Goal: Obtain resource: Download file/media

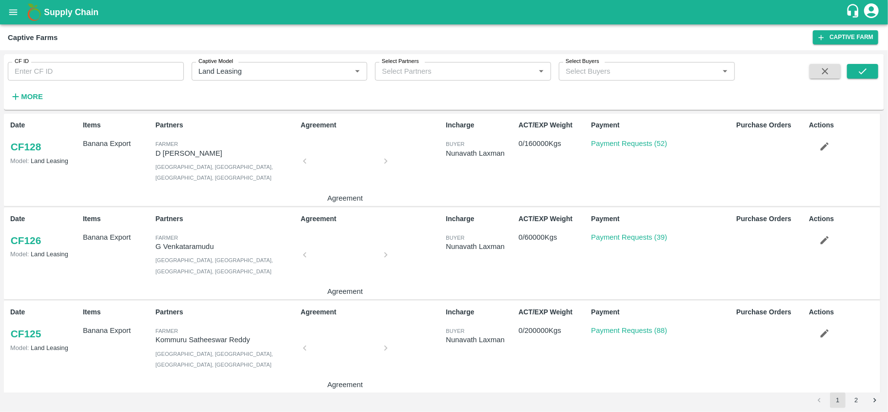
scroll to position [601, 0]
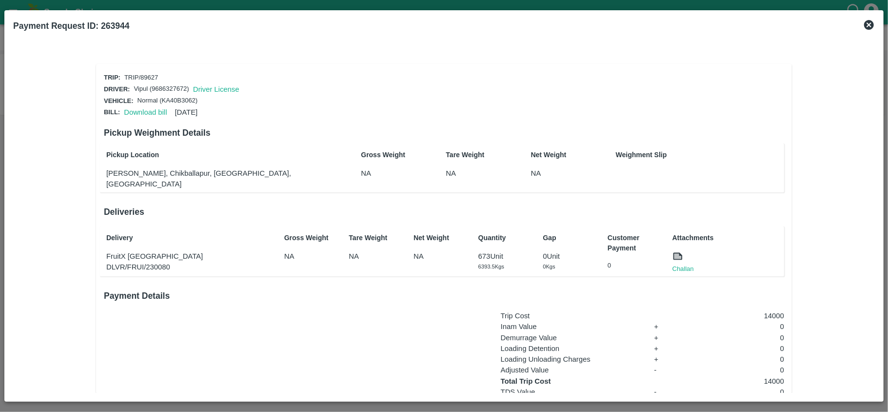
scroll to position [73, 0]
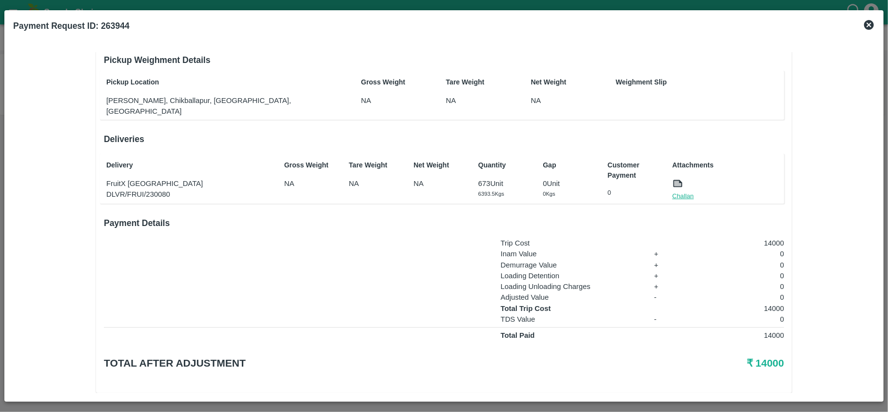
click at [679, 191] on link "Challan" at bounding box center [682, 196] width 21 height 10
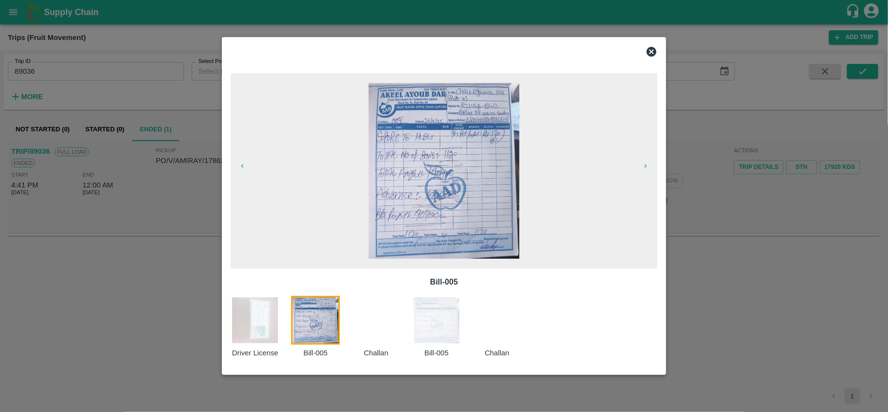
click at [650, 53] on icon at bounding box center [652, 52] width 10 height 10
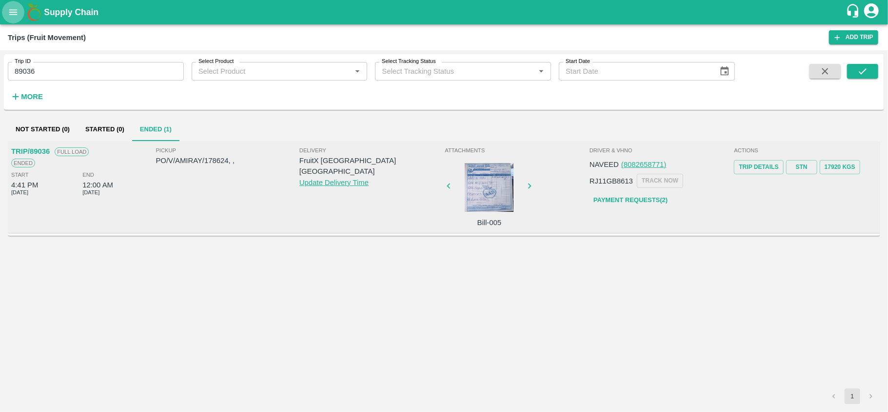
click at [14, 15] on icon "open drawer" at bounding box center [13, 12] width 11 height 11
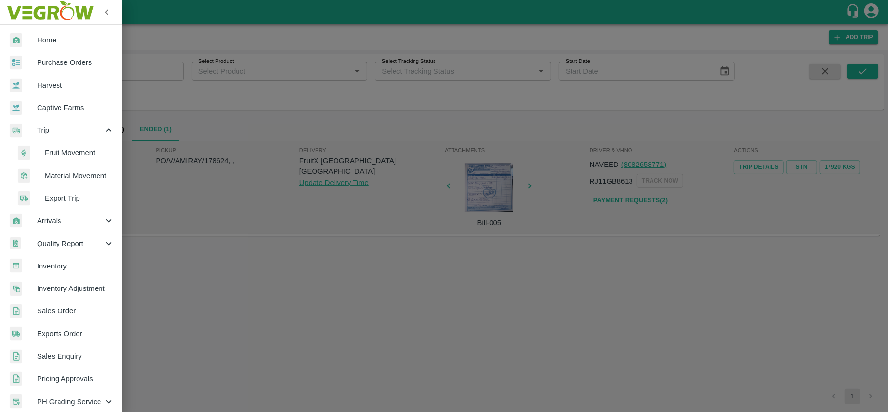
click at [49, 62] on span "Purchase Orders" at bounding box center [75, 62] width 77 height 11
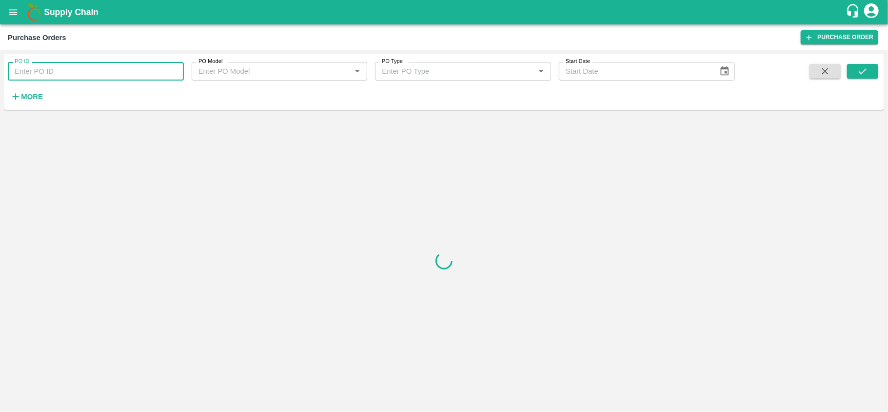
click at [73, 74] on input "PO ID" at bounding box center [96, 71] width 176 height 19
paste input "180155"
click at [868, 73] on icon "submit" at bounding box center [862, 71] width 11 height 11
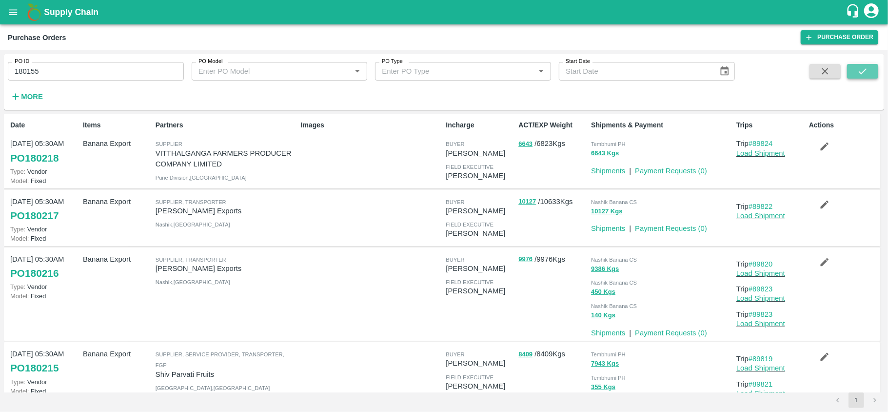
click at [868, 73] on icon "submit" at bounding box center [862, 71] width 11 height 11
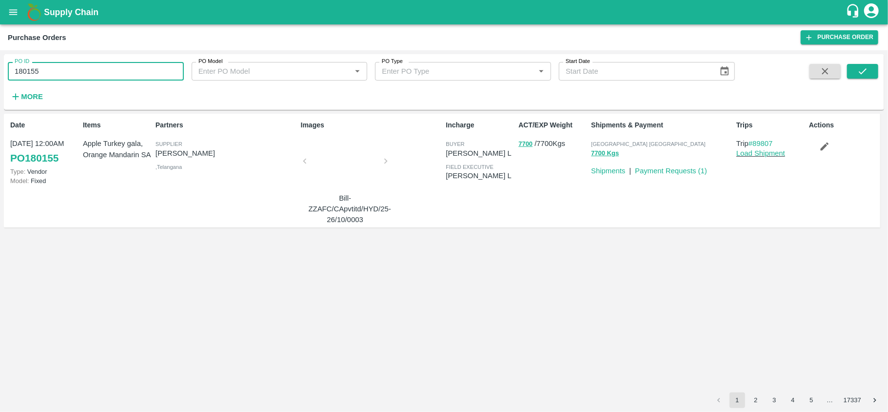
click at [102, 71] on input "180155" at bounding box center [96, 71] width 176 height 19
click at [75, 65] on input "180155" at bounding box center [96, 71] width 176 height 19
paste input "text"
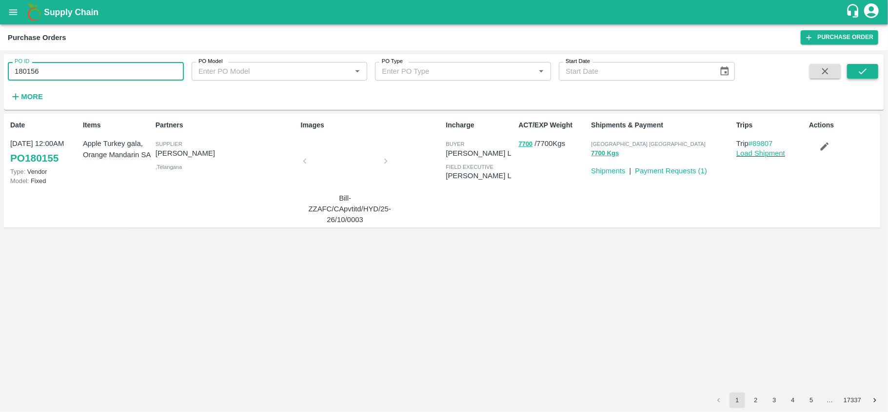
type input "180156"
click at [872, 67] on button "submit" at bounding box center [862, 71] width 31 height 15
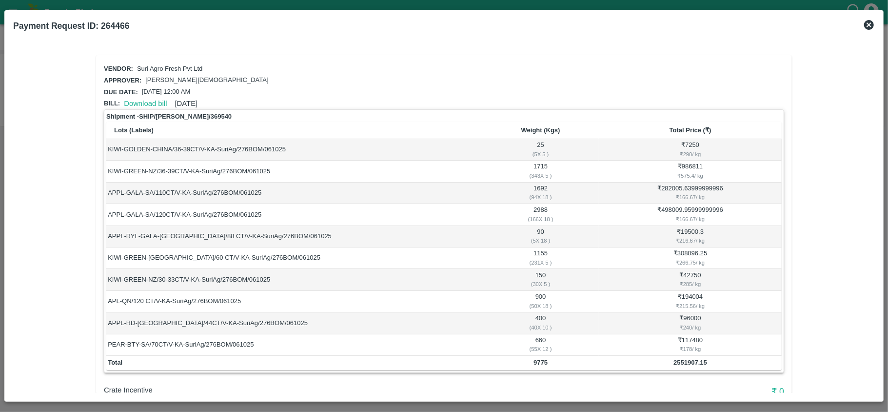
scroll to position [8, 0]
click at [133, 100] on link "Download bill" at bounding box center [145, 104] width 43 height 8
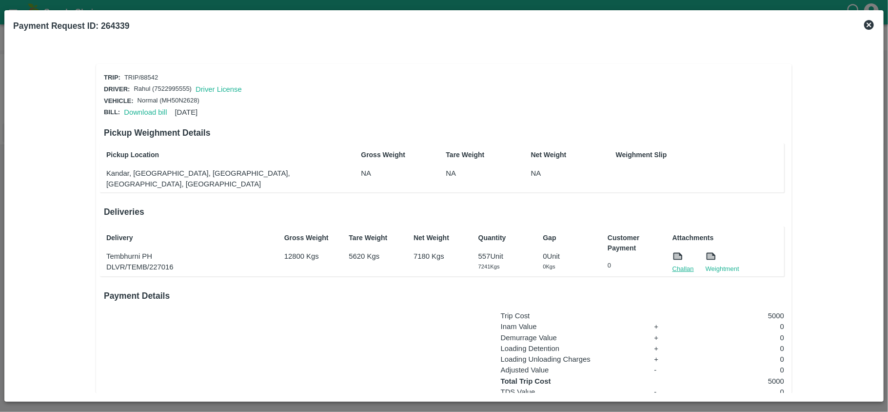
click at [677, 264] on link "Challan" at bounding box center [682, 269] width 21 height 10
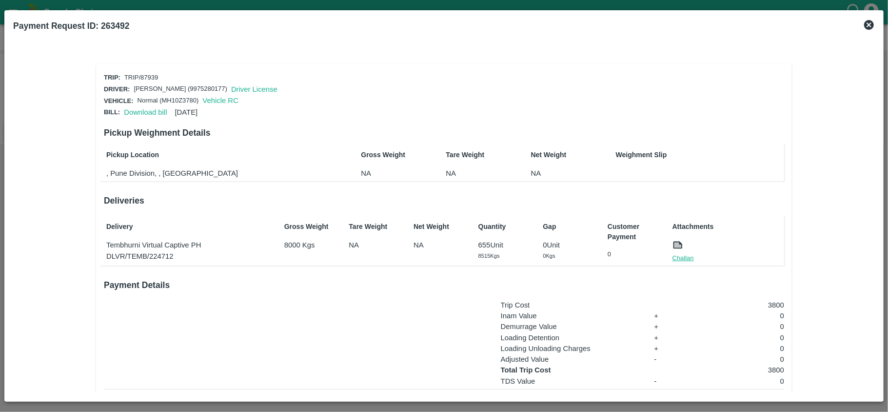
click at [678, 257] on link "Challan" at bounding box center [682, 258] width 21 height 10
click at [681, 259] on link "Challan" at bounding box center [682, 258] width 21 height 10
click at [683, 258] on link "Challan" at bounding box center [682, 258] width 21 height 10
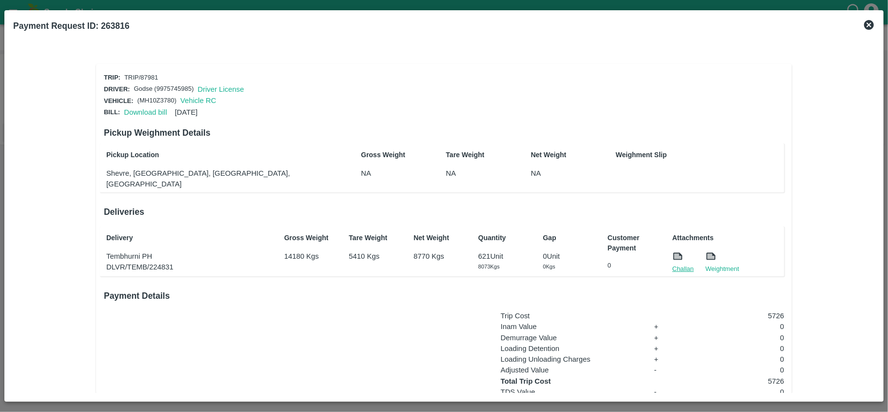
click at [675, 264] on link "Challan" at bounding box center [682, 269] width 21 height 10
click at [685, 264] on link "Challan" at bounding box center [682, 269] width 21 height 10
click at [680, 264] on link "Challan" at bounding box center [682, 269] width 21 height 10
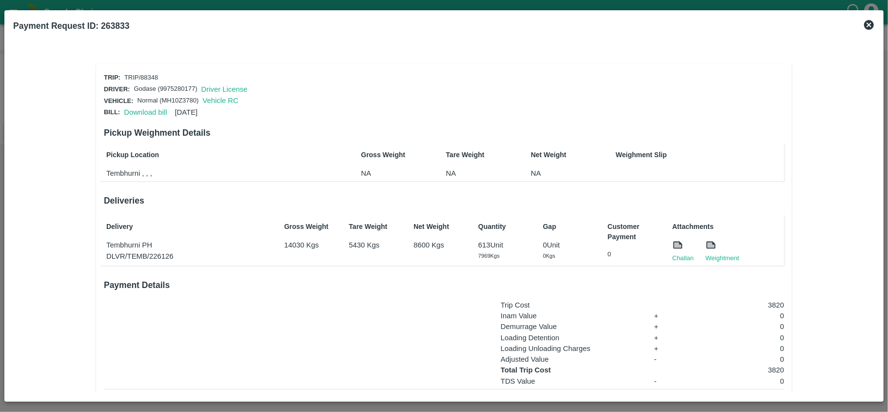
scroll to position [73, 0]
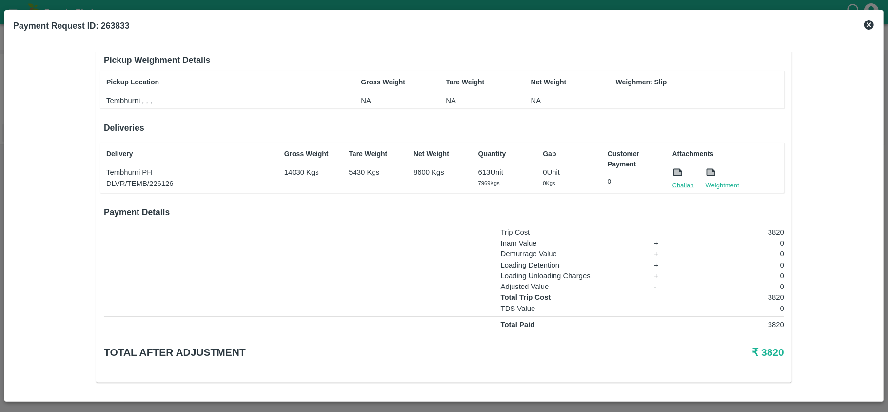
click at [675, 182] on link "Challan" at bounding box center [682, 185] width 21 height 10
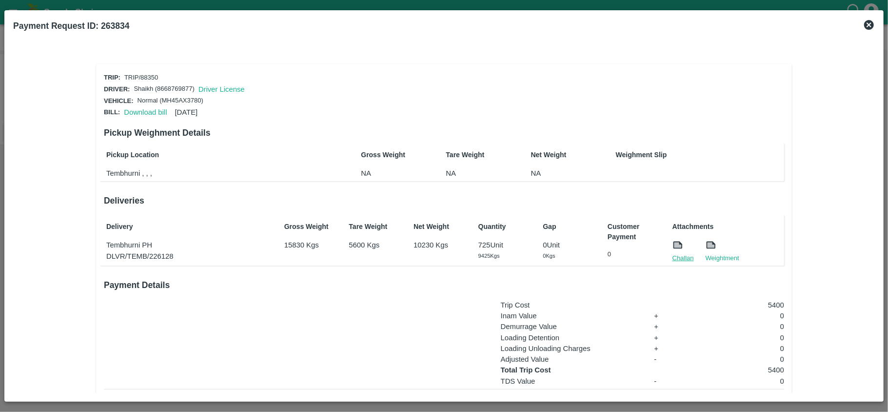
click at [680, 258] on link "Challan" at bounding box center [682, 258] width 21 height 10
click at [672, 254] on link "Challan" at bounding box center [682, 258] width 21 height 10
click at [683, 258] on link "Challan" at bounding box center [682, 258] width 21 height 10
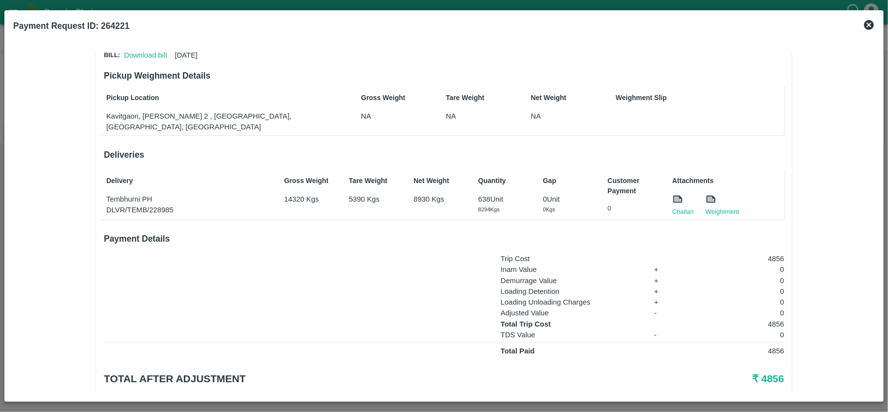
scroll to position [58, 0]
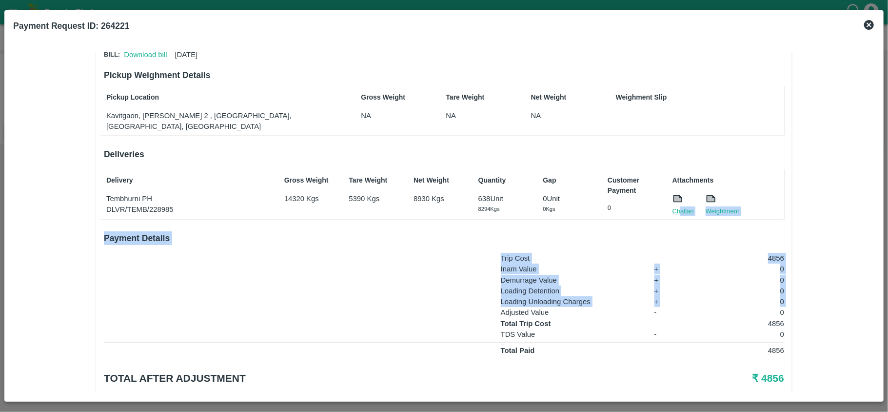
drag, startPoint x: 297, startPoint y: 295, endPoint x: 679, endPoint y: 199, distance: 394.3
click at [679, 199] on div "Trip: TRIP/89199 Driver: [PERSON_NAME] ([DRIVERS_LICENSE_NUMBER]) Driver Licens…" at bounding box center [444, 207] width 696 height 402
click at [676, 206] on link "Challan" at bounding box center [682, 211] width 21 height 10
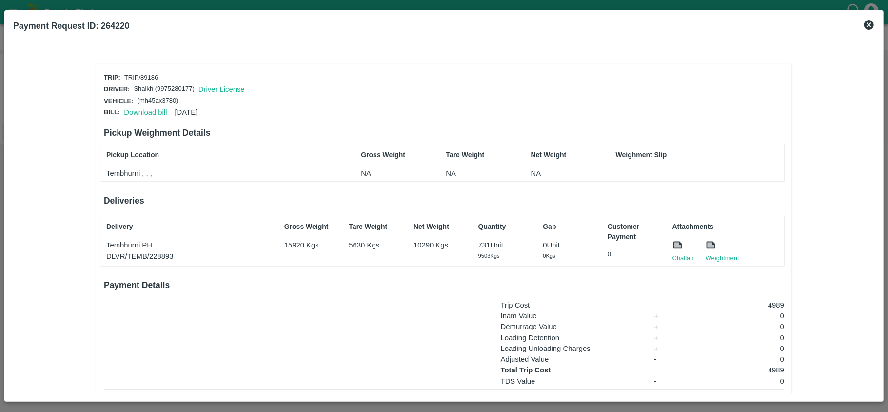
scroll to position [73, 0]
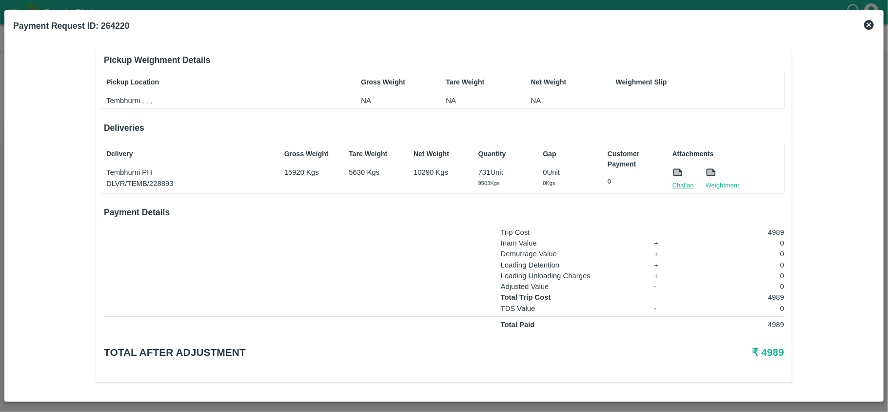
click at [679, 182] on link "Challan" at bounding box center [682, 185] width 21 height 10
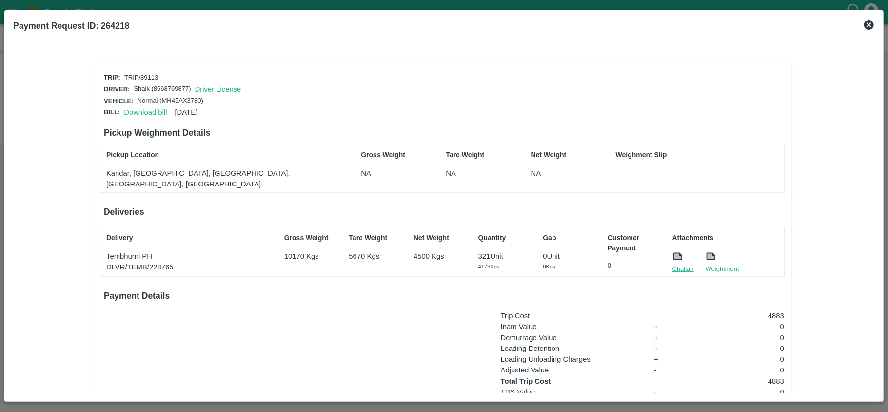
click at [674, 264] on link "Challan" at bounding box center [682, 269] width 21 height 10
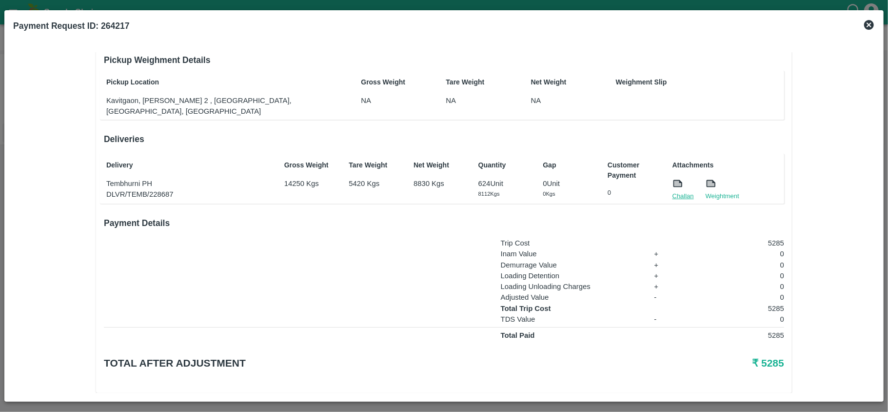
click at [678, 191] on link "Challan" at bounding box center [682, 196] width 21 height 10
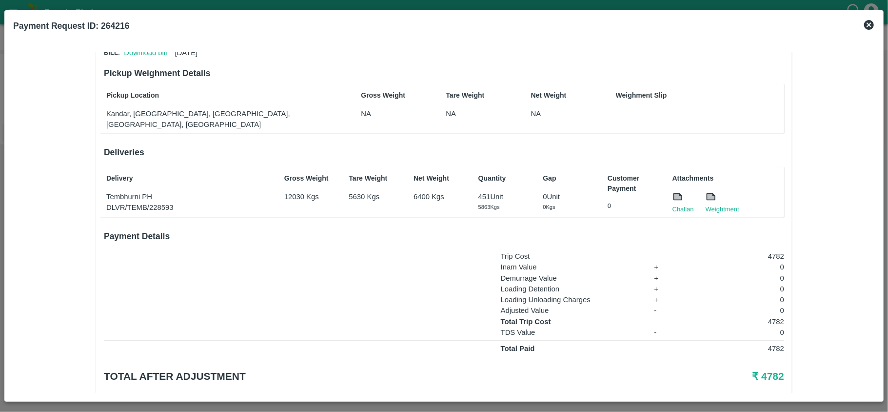
scroll to position [73, 0]
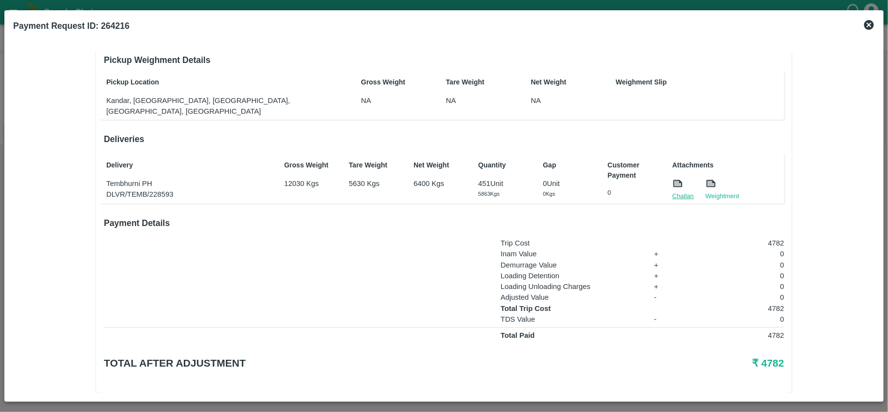
click at [684, 191] on link "Challan" at bounding box center [682, 196] width 21 height 10
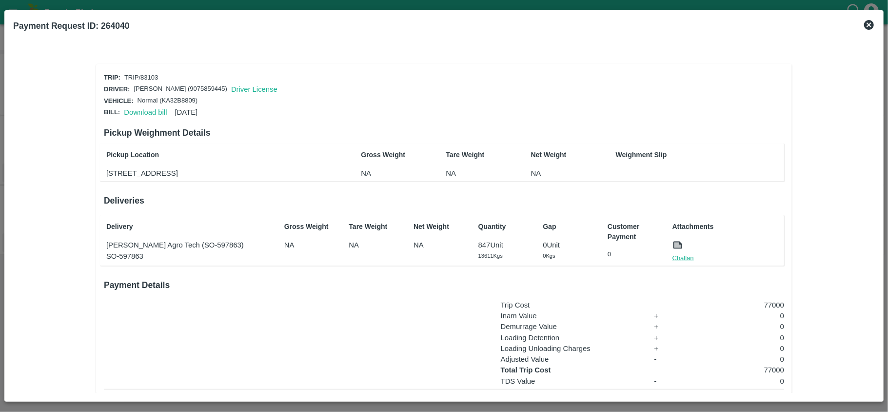
click at [673, 263] on link "Challan" at bounding box center [682, 258] width 21 height 10
